Goal: Information Seeking & Learning: Understand process/instructions

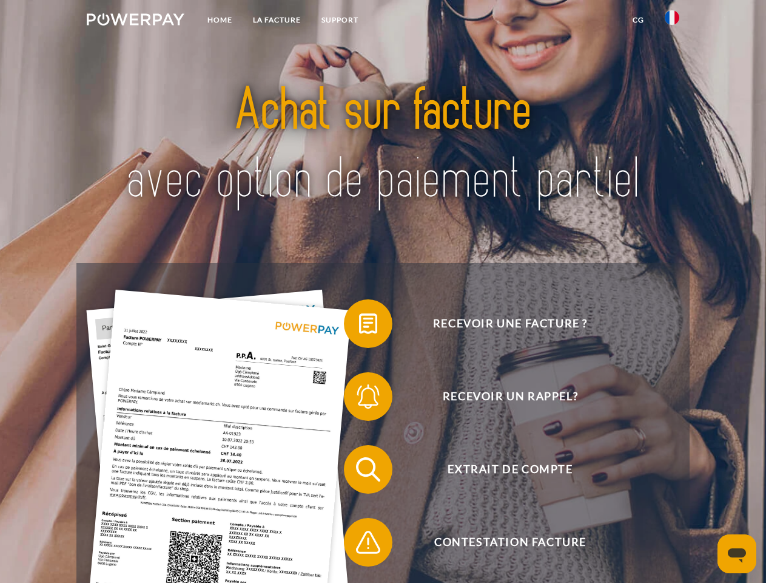
click at [135, 21] on img at bounding box center [136, 19] width 98 height 12
click at [672, 21] on img at bounding box center [672, 17] width 15 height 15
click at [638, 20] on link "CG" at bounding box center [639, 20] width 32 height 22
click at [359, 326] on span at bounding box center [350, 323] width 61 height 61
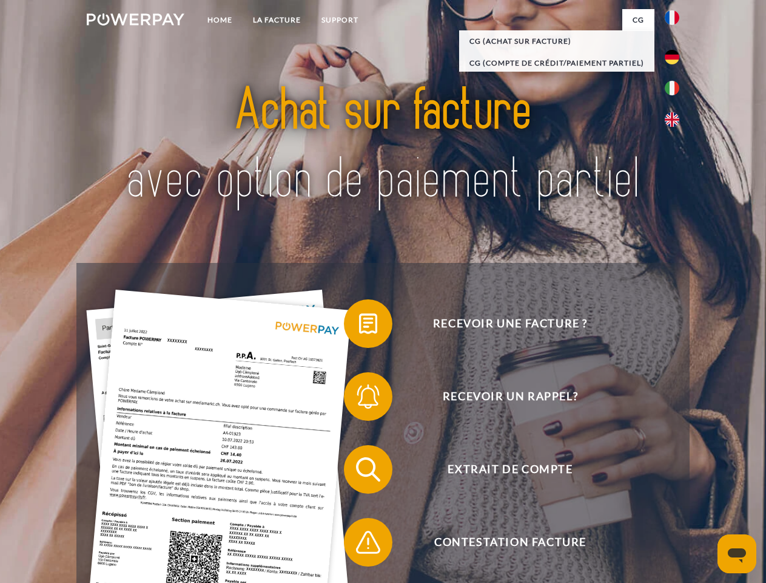
click at [359, 399] on span at bounding box center [350, 396] width 61 height 61
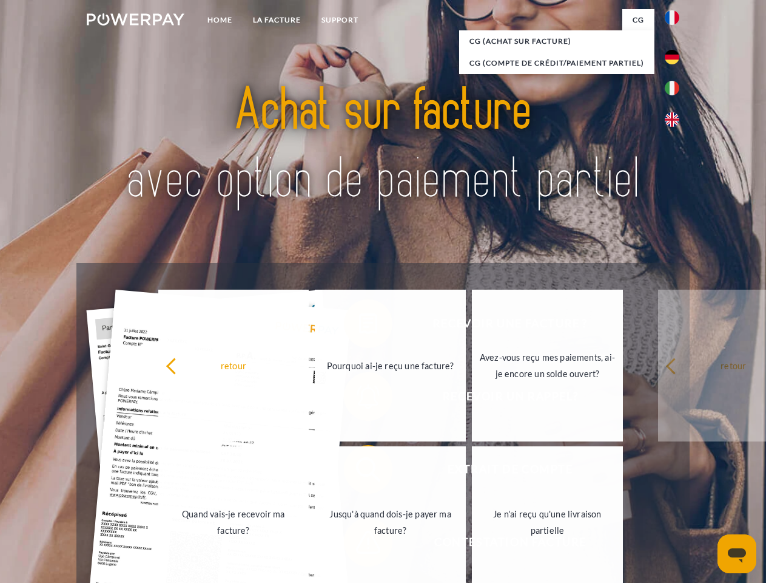
click at [359, 472] on link "Jusqu'à quand dois-je payer ma facture?" at bounding box center [390, 522] width 151 height 152
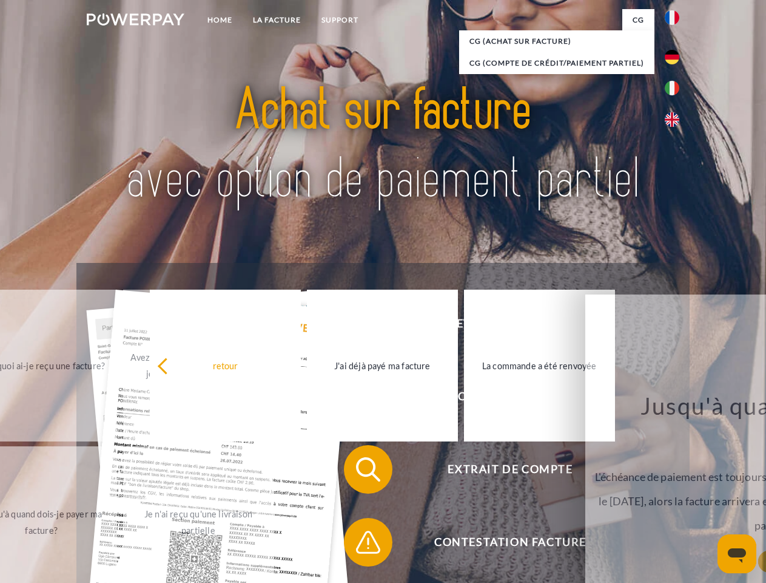
click at [359, 544] on span at bounding box center [350, 542] width 61 height 61
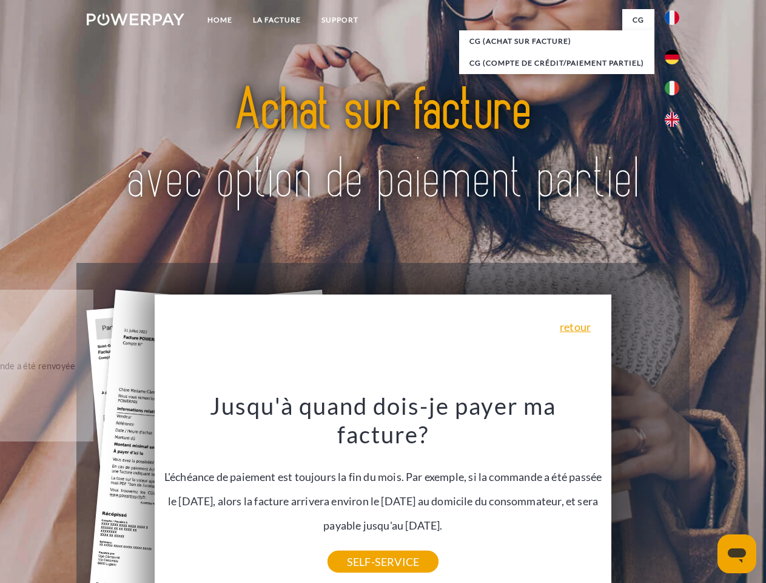
click at [737, 553] on icon "Ouvrir la fenêtre de messagerie" at bounding box center [737, 555] width 18 height 15
